Goal: Ask a question: Seek information or help from site administrators or community

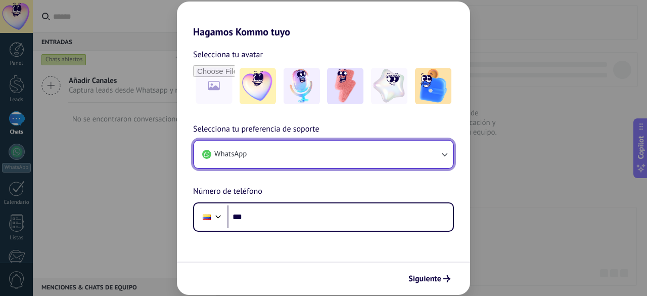
click at [371, 160] on button "WhatsApp" at bounding box center [323, 154] width 259 height 27
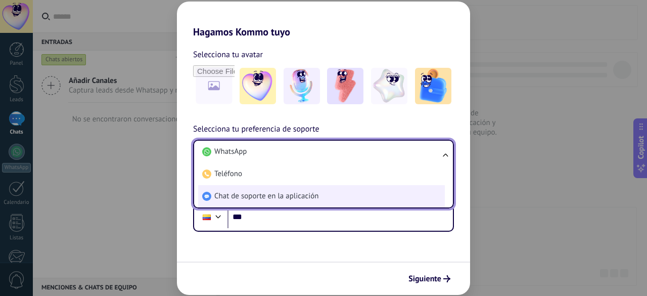
click at [351, 196] on li "Chat de soporte en la aplicación" at bounding box center [321, 196] width 247 height 22
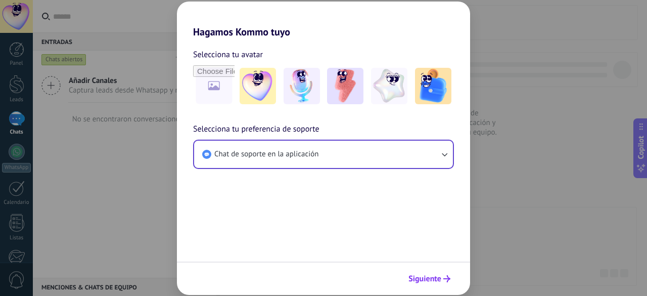
click at [447, 277] on icon "submit" at bounding box center [447, 278] width 7 height 7
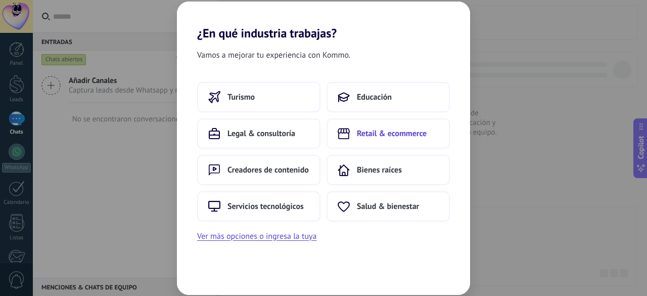
click at [395, 134] on span "Retail & ecommerce" at bounding box center [392, 133] width 70 height 10
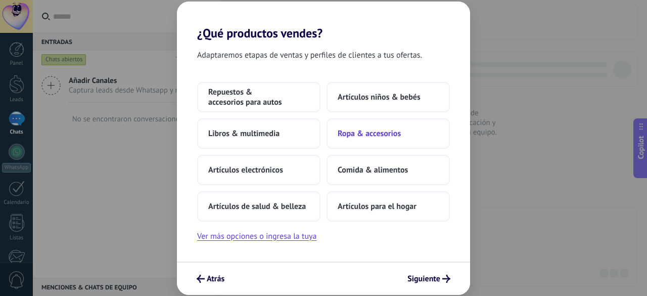
click at [395, 134] on span "Ropa & accesorios" at bounding box center [369, 133] width 63 height 10
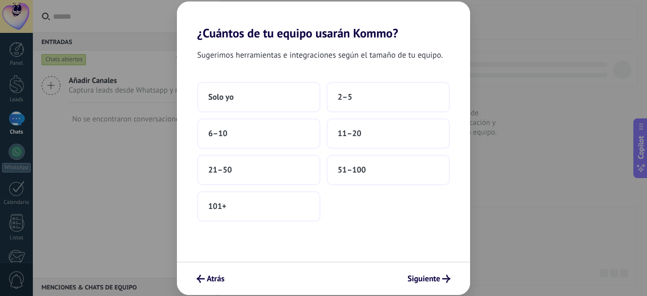
click at [395, 134] on button "11–20" at bounding box center [388, 133] width 123 height 30
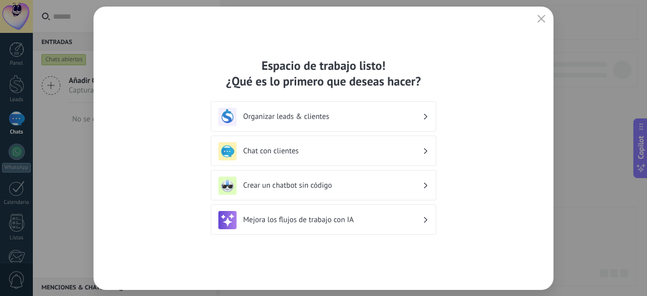
click at [382, 153] on h3 "Chat con clientes" at bounding box center [333, 151] width 180 height 10
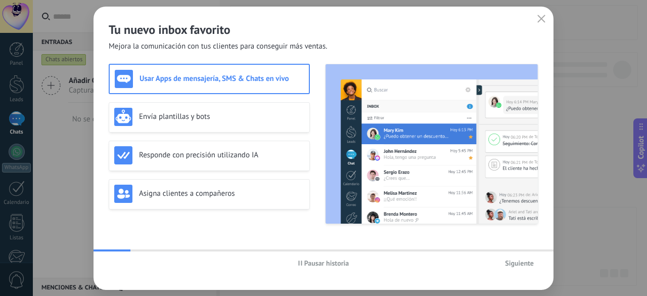
drag, startPoint x: 541, startPoint y: 17, endPoint x: 545, endPoint y: 21, distance: 5.7
click at [542, 18] on use "button" at bounding box center [542, 19] width 8 height 8
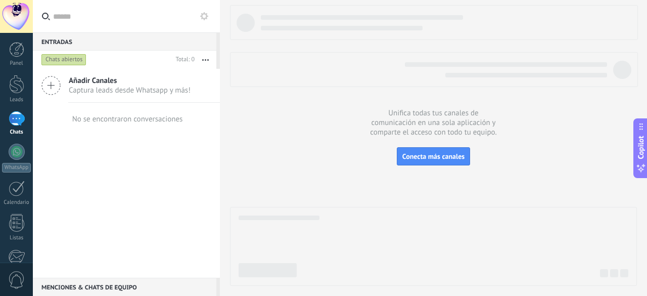
scroll to position [125, 0]
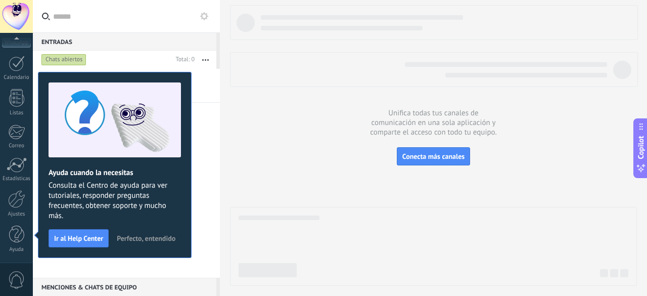
click at [172, 239] on span "Perfecto, entendido" at bounding box center [146, 238] width 59 height 7
